Goal: Information Seeking & Learning: Learn about a topic

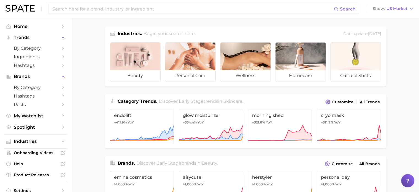
click at [30, 65] on span "Hashtags" at bounding box center [36, 65] width 44 height 5
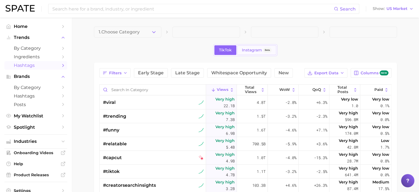
click at [252, 51] on span "Instagram" at bounding box center [252, 50] width 20 height 5
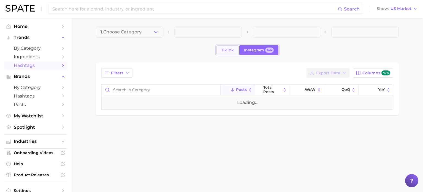
click at [230, 50] on span "TikTok" at bounding box center [227, 50] width 13 height 5
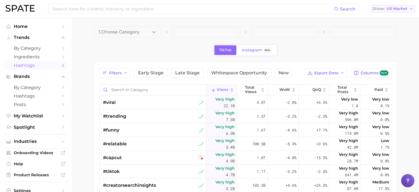
click at [398, 10] on span "US Market" at bounding box center [397, 8] width 21 height 3
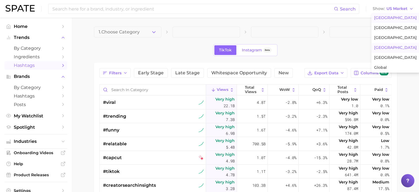
click at [390, 47] on span "South Korea" at bounding box center [395, 47] width 43 height 5
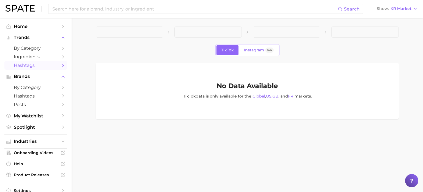
drag, startPoint x: 381, startPoint y: 45, endPoint x: 362, endPoint y: 47, distance: 19.4
click at [381, 45] on div "TikTok Instagram Beta" at bounding box center [247, 50] width 303 height 12
click at [248, 51] on span "Instagram" at bounding box center [254, 50] width 20 height 5
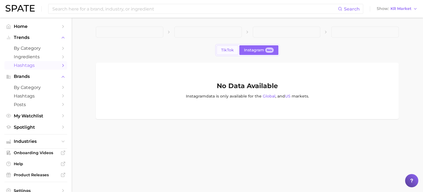
click at [226, 50] on span "TikTok" at bounding box center [227, 50] width 13 height 5
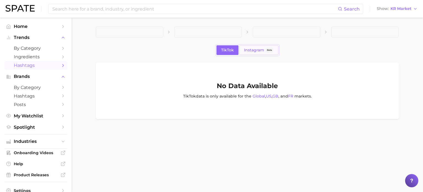
click at [252, 50] on span "Instagram" at bounding box center [254, 50] width 20 height 5
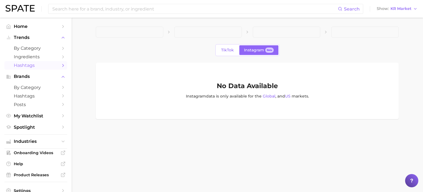
drag, startPoint x: 98, startPoint y: 50, endPoint x: 74, endPoint y: 53, distance: 24.6
click at [98, 50] on div "TikTok Instagram Beta" at bounding box center [247, 50] width 303 height 12
click at [35, 55] on span "Ingredients" at bounding box center [36, 56] width 44 height 5
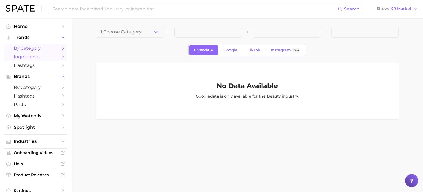
click at [33, 47] on span "by Category" at bounding box center [36, 47] width 44 height 5
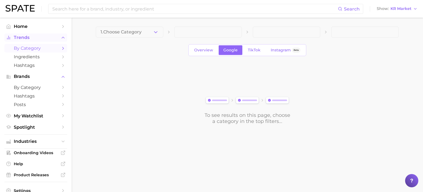
click at [31, 37] on span "Trends" at bounding box center [36, 37] width 44 height 5
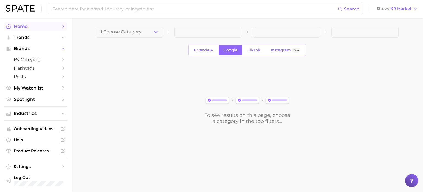
click at [31, 26] on span "Home" at bounding box center [36, 26] width 44 height 5
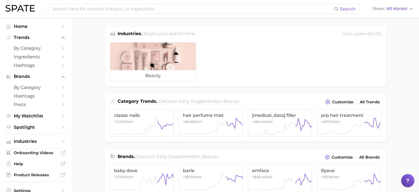
click at [152, 102] on span "Category Trends ." at bounding box center [138, 100] width 40 height 5
click at [113, 9] on input at bounding box center [193, 8] width 282 height 9
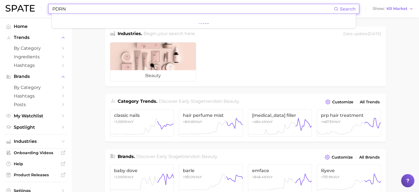
type input "PDRN"
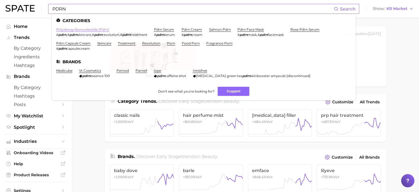
click at [92, 29] on link "polydeoxyribonucleotide (pdrn)" at bounding box center [82, 29] width 53 height 4
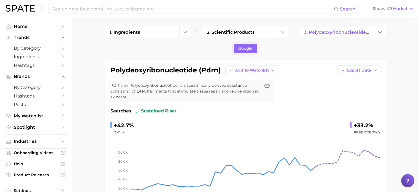
click at [384, 161] on div "polydeoxyribonucleotide (pdrn) Add to Watchlist Export Data PDRN, or Polydeoxyr…" at bounding box center [245, 145] width 281 height 171
click at [234, 47] on link "Google" at bounding box center [246, 49] width 24 height 10
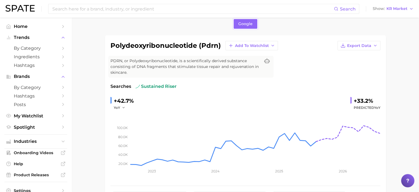
scroll to position [22, 0]
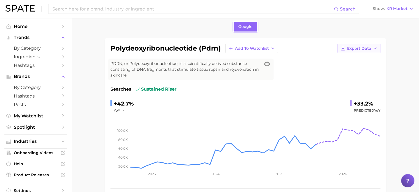
click at [373, 49] on icon "button" at bounding box center [375, 48] width 4 height 4
click at [363, 67] on span "Time Series Image" at bounding box center [347, 68] width 37 height 5
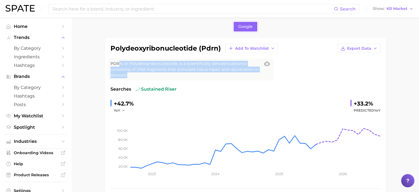
drag, startPoint x: 119, startPoint y: 65, endPoint x: 137, endPoint y: 73, distance: 19.9
click at [137, 73] on span "PDRN, or Polydeoxyribonucleotide, is a scientifically derived substance consist…" at bounding box center [186, 69] width 150 height 17
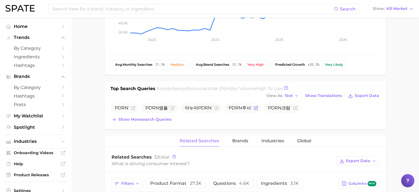
scroll to position [193, 0]
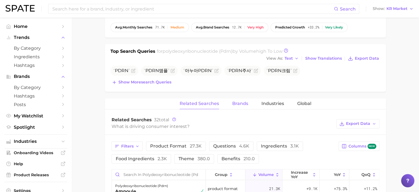
click at [240, 101] on span "Brands" at bounding box center [240, 103] width 16 height 5
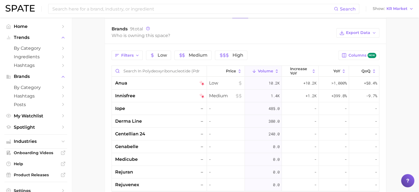
scroll to position [234, 0]
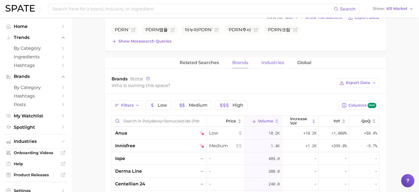
click at [276, 64] on span "Industries" at bounding box center [273, 62] width 23 height 5
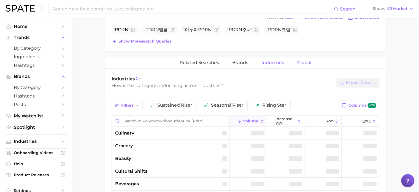
click at [309, 63] on span "Global" at bounding box center [304, 62] width 14 height 5
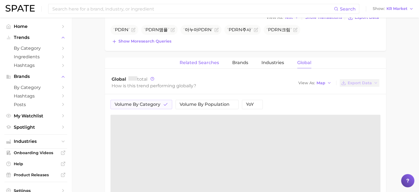
click at [197, 60] on span "Related Searches" at bounding box center [199, 62] width 39 height 5
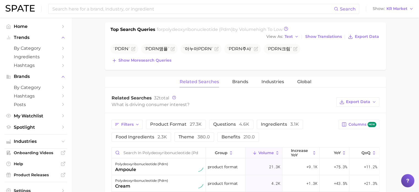
scroll to position [206, 0]
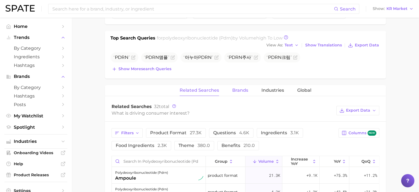
click at [236, 92] on button "Brands" at bounding box center [240, 90] width 16 height 11
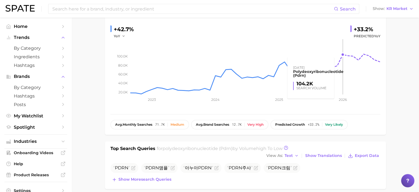
scroll to position [0, 0]
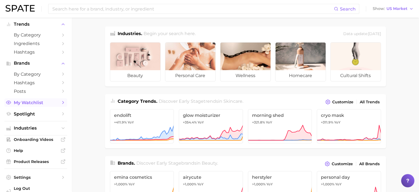
scroll to position [24, 0]
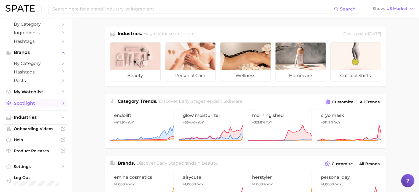
click at [61, 103] on icon "Sidebar" at bounding box center [63, 102] width 5 height 5
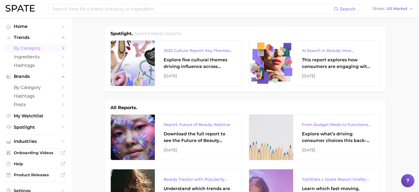
click at [61, 48] on icon "Sidebar" at bounding box center [63, 48] width 5 height 5
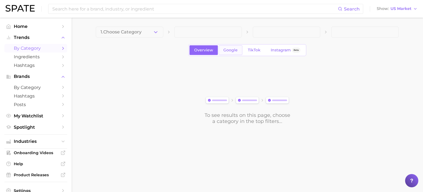
click at [233, 49] on span "Google" at bounding box center [231, 50] width 14 height 5
click at [206, 52] on span "Overview" at bounding box center [203, 50] width 19 height 5
click at [210, 32] on span at bounding box center [208, 31] width 68 height 11
click at [204, 49] on span "Overview" at bounding box center [203, 50] width 19 height 5
click at [196, 64] on div "To see results on this page, choose a category in the top filters..." at bounding box center [247, 93] width 303 height 61
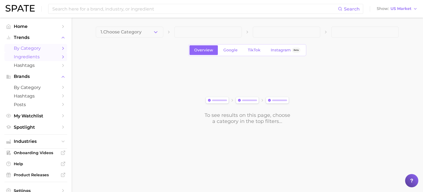
click at [37, 54] on link "Ingredients" at bounding box center [35, 56] width 63 height 9
click at [34, 63] on span "Hashtags" at bounding box center [36, 65] width 44 height 5
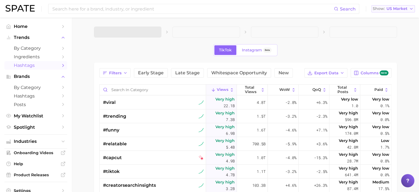
click at [397, 10] on span "US Market" at bounding box center [397, 8] width 21 height 3
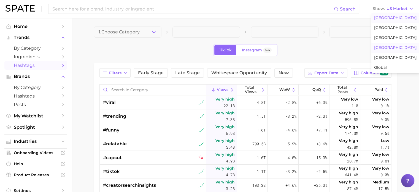
click at [386, 45] on span "South Korea" at bounding box center [395, 47] width 43 height 5
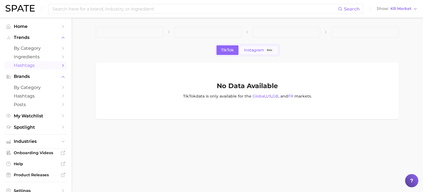
click at [243, 47] on link "Instagram Beta" at bounding box center [259, 50] width 39 height 10
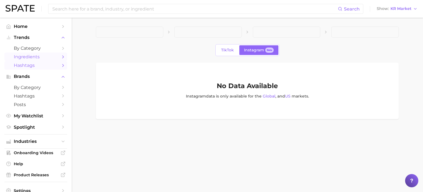
click at [39, 55] on span "Ingredients" at bounding box center [36, 56] width 44 height 5
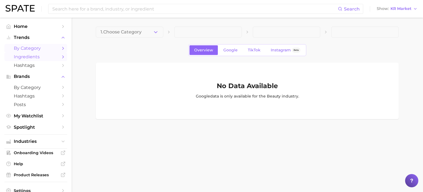
click at [41, 46] on span "by Category" at bounding box center [36, 47] width 44 height 5
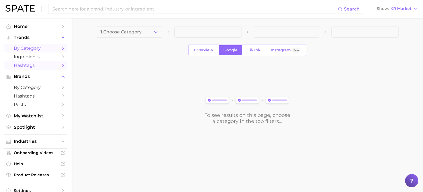
click at [33, 65] on span "Hashtags" at bounding box center [36, 65] width 44 height 5
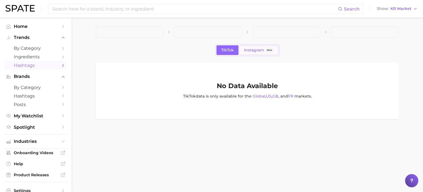
click at [241, 46] on link "Instagram Beta" at bounding box center [259, 50] width 39 height 10
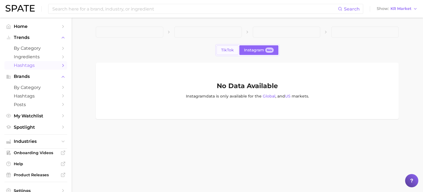
click at [220, 47] on link "TikTok" at bounding box center [228, 50] width 22 height 10
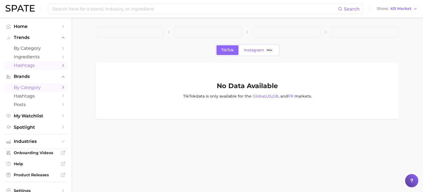
click at [36, 89] on span "by Category" at bounding box center [36, 87] width 44 height 5
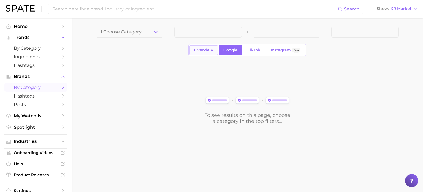
click at [206, 49] on span "Overview" at bounding box center [203, 50] width 19 height 5
click at [150, 29] on button "1. Choose Category" at bounding box center [130, 31] width 68 height 11
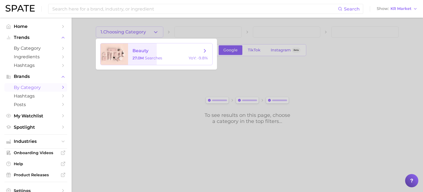
click at [188, 58] on div "27.0m searches YoY : -9.8%" at bounding box center [171, 57] width 76 height 5
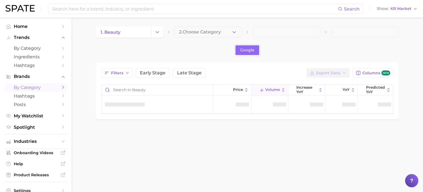
click at [219, 33] on span "2. Choose Category" at bounding box center [200, 31] width 42 height 5
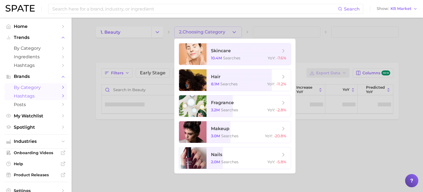
click at [47, 97] on span "Hashtags" at bounding box center [36, 95] width 44 height 5
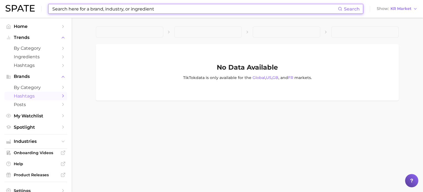
click at [112, 8] on input at bounding box center [195, 8] width 286 height 9
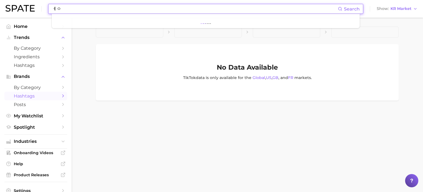
type input "ㅔ"
type input "pdrn"
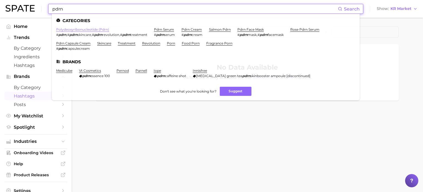
click at [90, 28] on link "polydeoxyribonucleotide (pdrn)" at bounding box center [82, 29] width 53 height 4
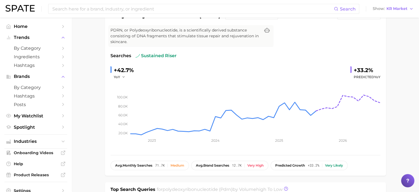
scroll to position [28, 0]
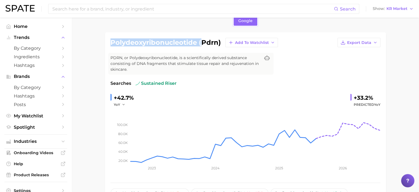
drag, startPoint x: 112, startPoint y: 40, endPoint x: 201, endPoint y: 43, distance: 88.8
click at [201, 43] on h1 "polydeoxyribonucleotide (pdrn)" at bounding box center [166, 42] width 111 height 7
click at [367, 64] on div "polydeoxyribonucleotide (pdrn) Add to Watchlist Export Data PDRN, or Polydeoxyr…" at bounding box center [246, 118] width 270 height 160
click at [397, 8] on span "KR Market" at bounding box center [397, 8] width 21 height 3
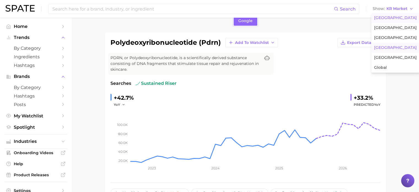
click at [399, 17] on span "United States" at bounding box center [395, 17] width 43 height 5
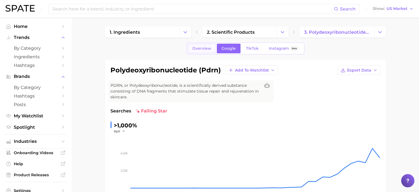
click at [200, 50] on link "Overview" at bounding box center [202, 49] width 28 height 10
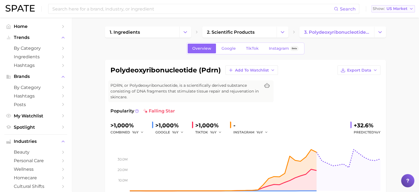
click at [395, 11] on button "Show US Market" at bounding box center [394, 8] width 44 height 7
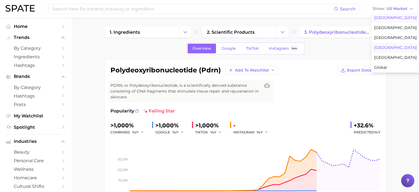
click at [387, 47] on span "South Korea" at bounding box center [395, 47] width 43 height 5
